Goal: Information Seeking & Learning: Learn about a topic

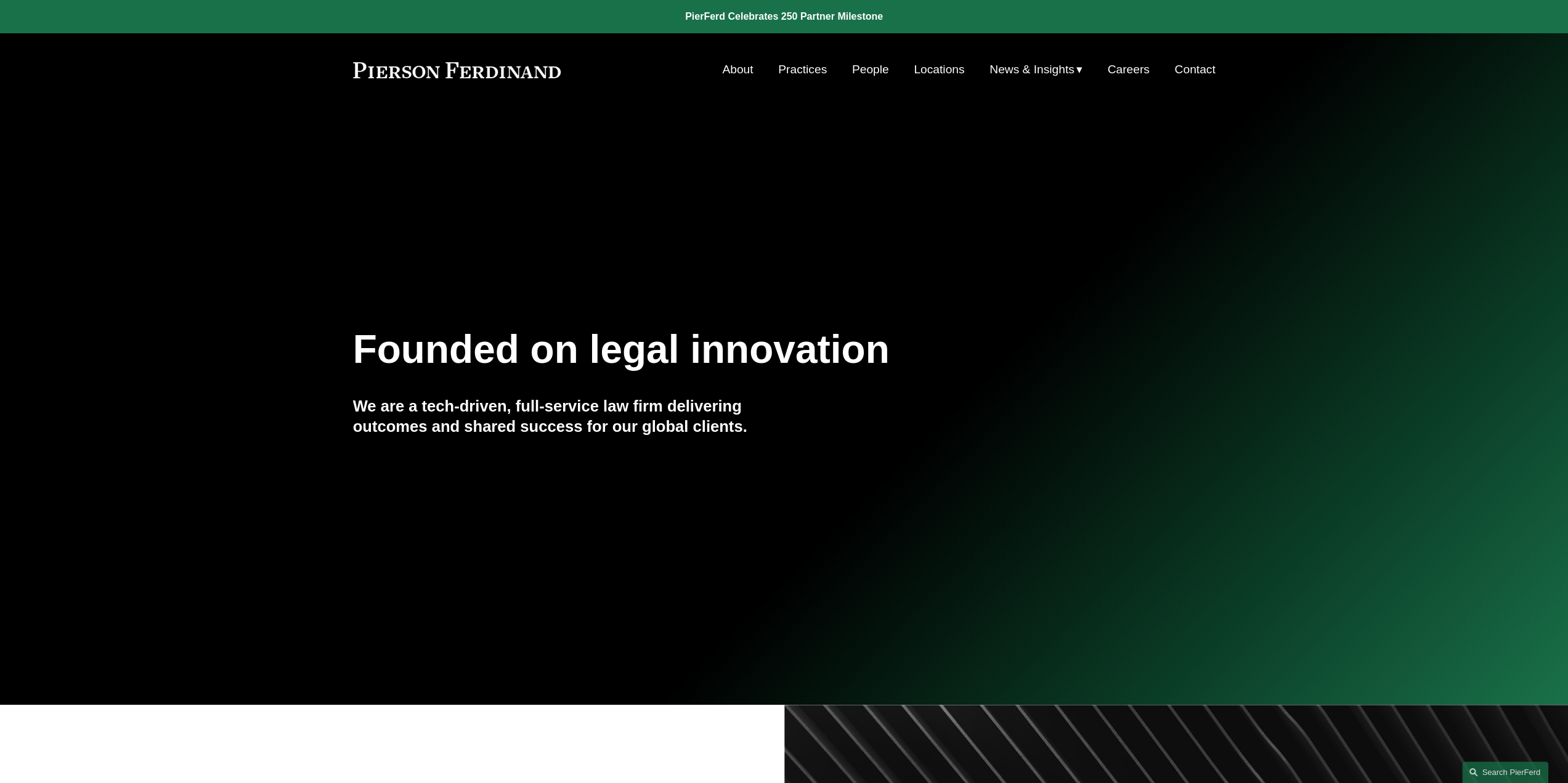
click at [0, 0] on span "Blogs" at bounding box center [0, 0] width 0 height 0
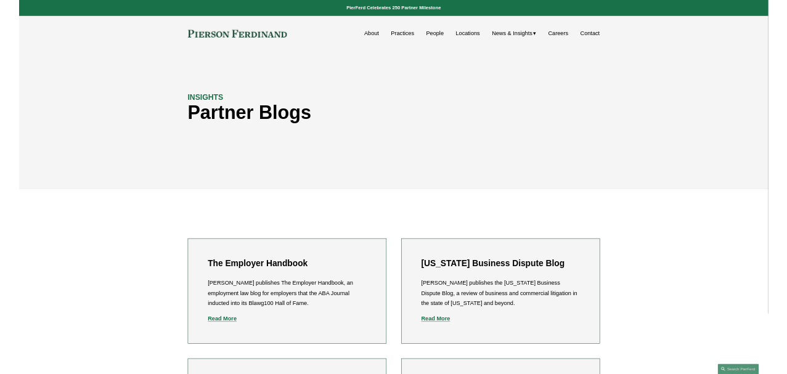
scroll to position [123, 0]
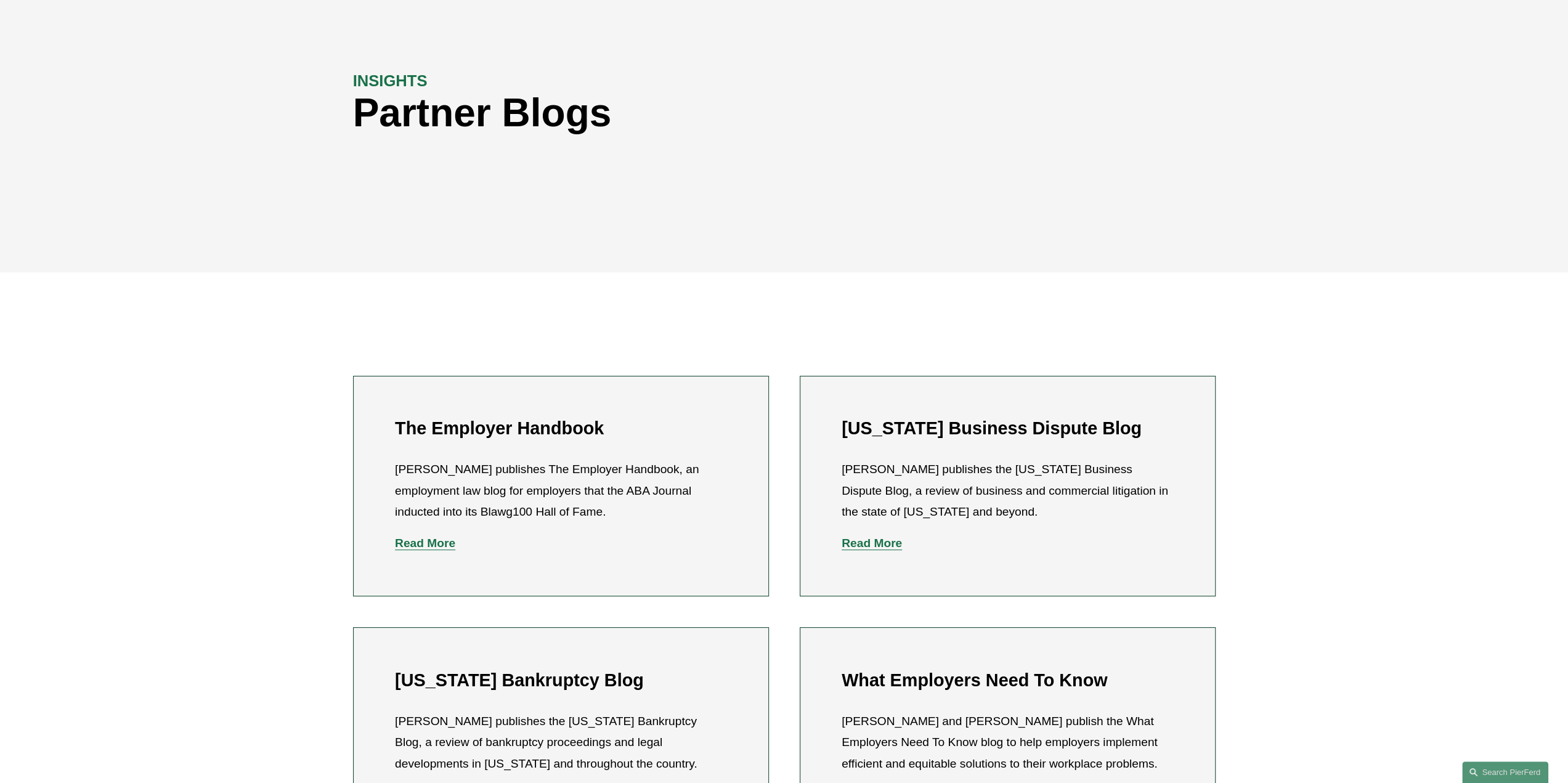
click at [433, 539] on strong "Read More" at bounding box center [425, 543] width 60 height 13
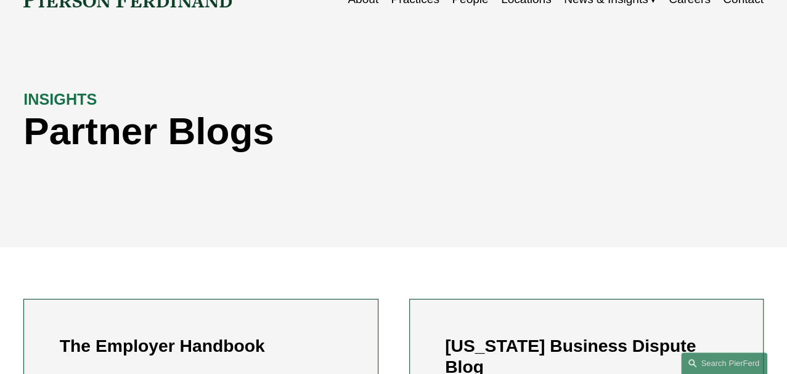
scroll to position [0, 0]
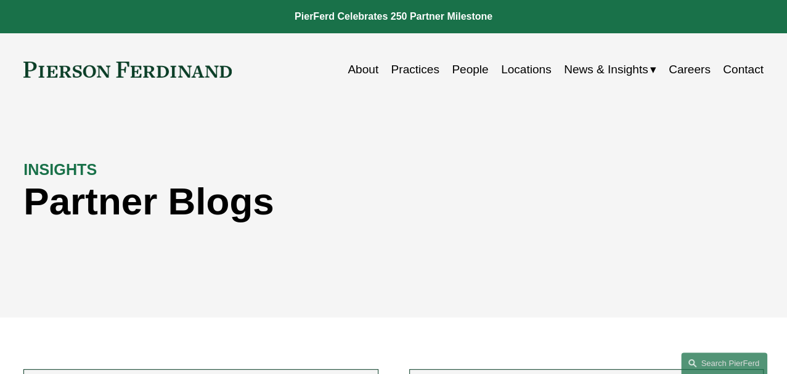
click at [0, 0] on span "Insights" at bounding box center [0, 0] width 0 height 0
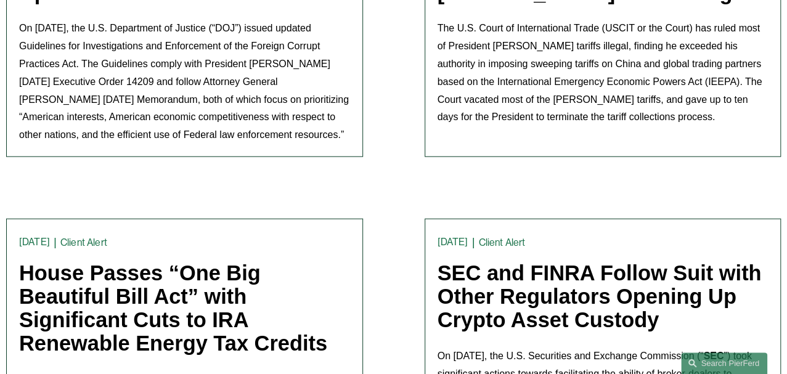
scroll to position [1547, 0]
